Goal: Information Seeking & Learning: Find specific fact

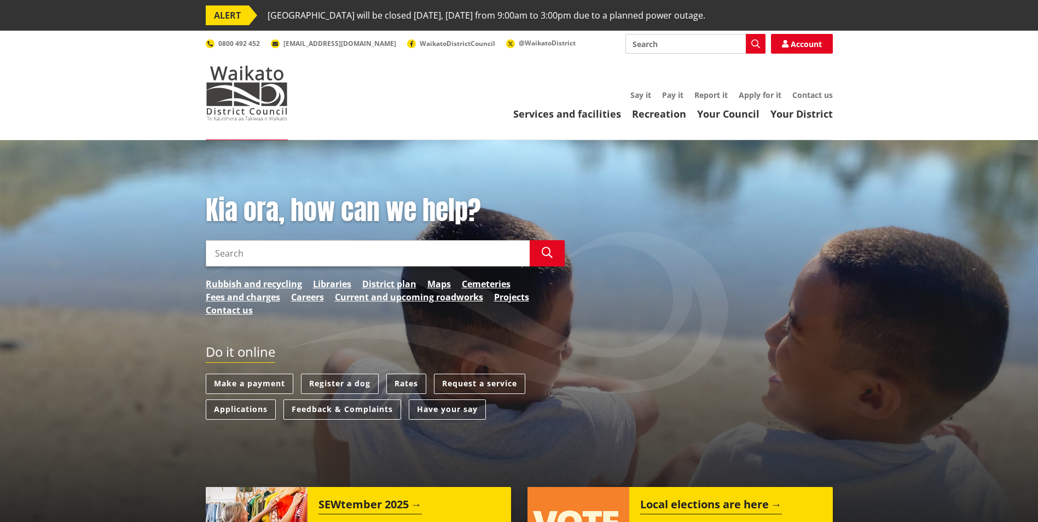
click at [413, 376] on link "Rates" at bounding box center [406, 384] width 40 height 20
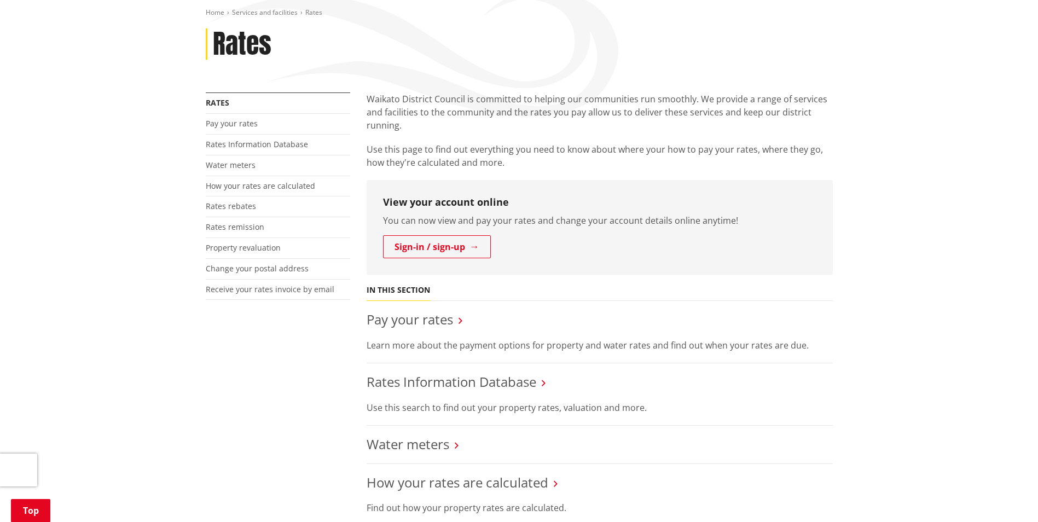
scroll to position [164, 0]
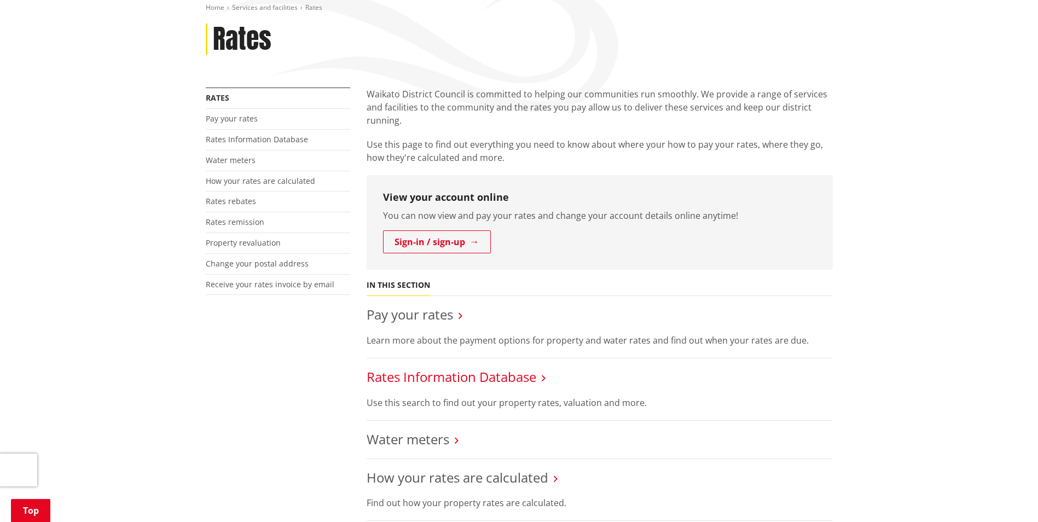
click at [453, 376] on link "Rates Information Database" at bounding box center [452, 377] width 170 height 18
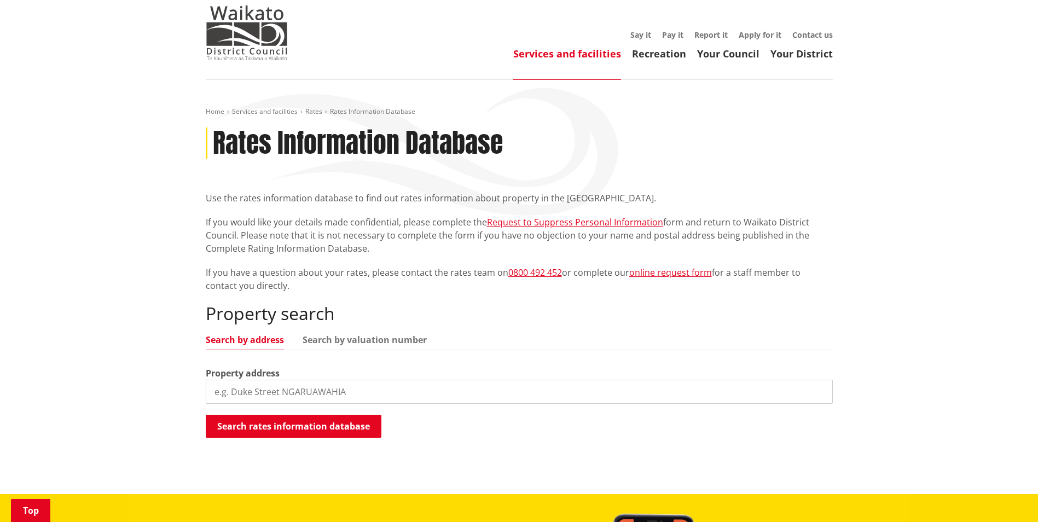
scroll to position [164, 0]
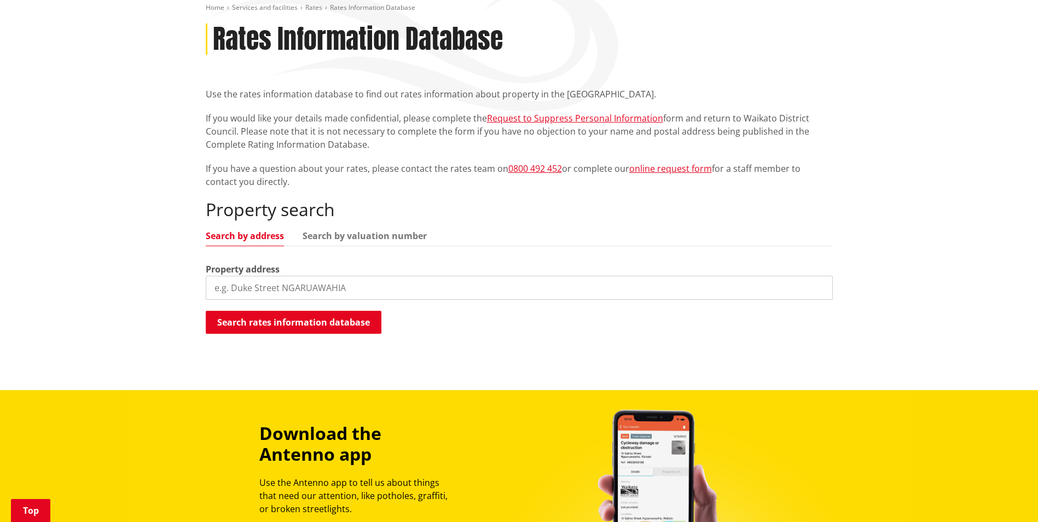
click at [314, 279] on input "search" at bounding box center [519, 288] width 627 height 24
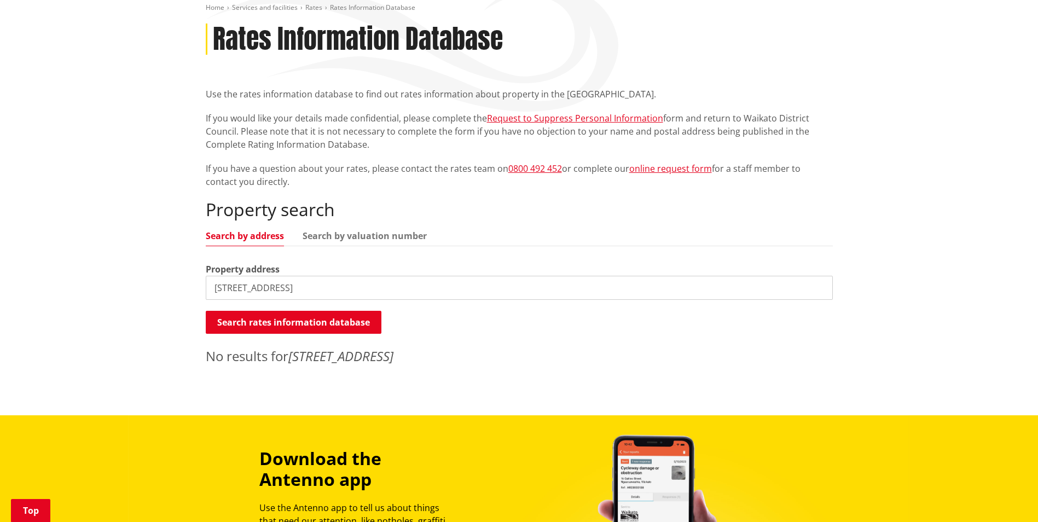
click at [364, 282] on input "7 King Street, Ngaruawahia" at bounding box center [519, 288] width 627 height 24
drag, startPoint x: 364, startPoint y: 282, endPoint x: 267, endPoint y: 281, distance: 96.9
click at [267, 281] on input "7 King Street, Ngaruawahia" at bounding box center [519, 288] width 627 height 24
type input "7 King Street"
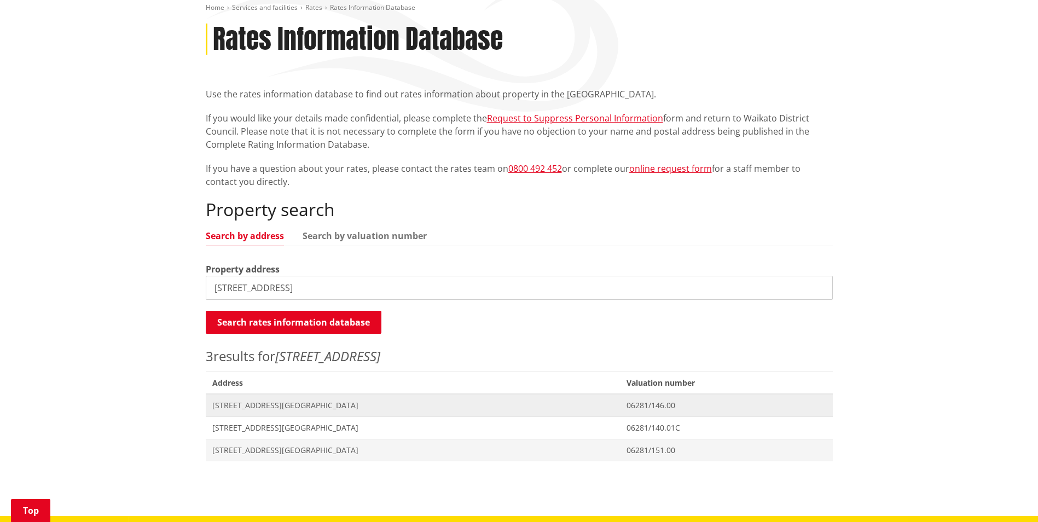
click at [303, 403] on span "17 King Street NGARUAWAHIA" at bounding box center [413, 405] width 402 height 11
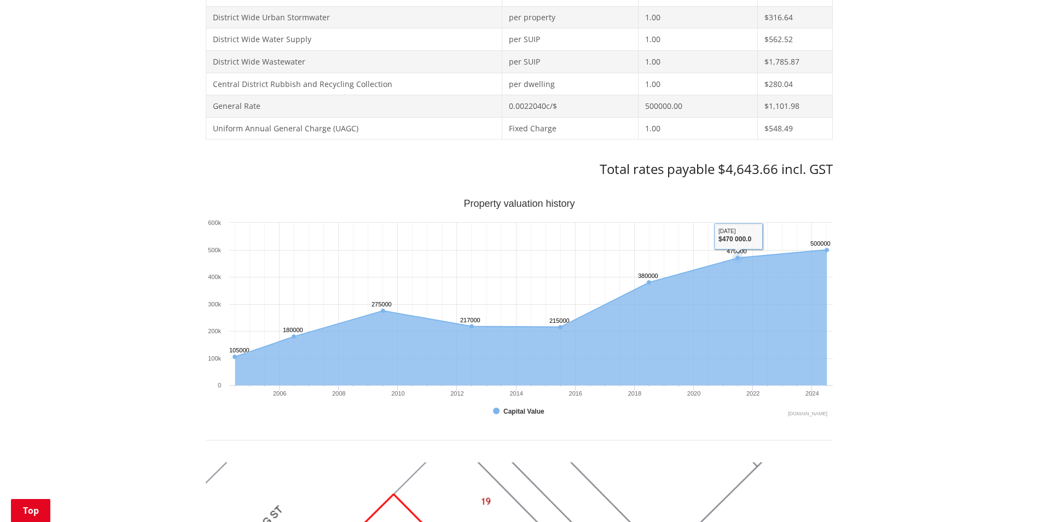
scroll to position [493, 0]
